Goal: Find specific page/section

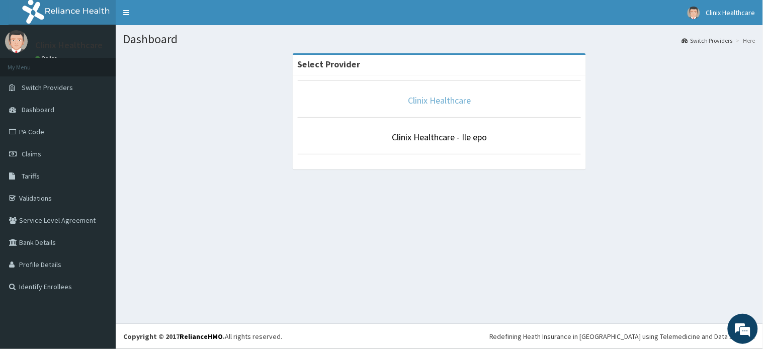
click at [451, 95] on link "Clinix Healthcare" at bounding box center [439, 101] width 63 height 12
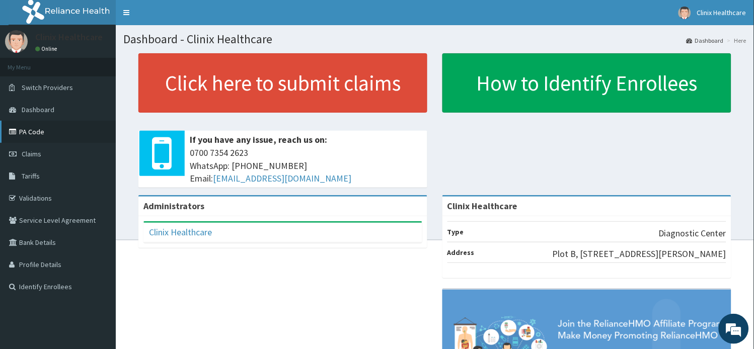
click at [39, 132] on link "PA Code" at bounding box center [58, 132] width 116 height 22
